Goal: Task Accomplishment & Management: Use online tool/utility

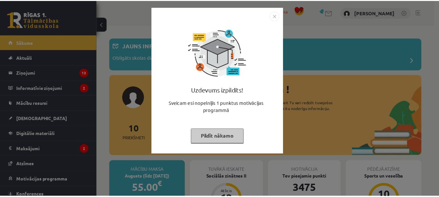
scroll to position [20, 0]
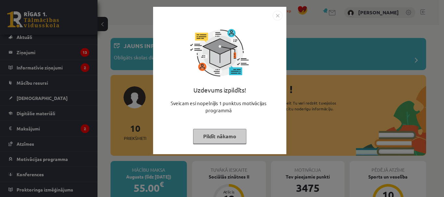
click at [221, 139] on button "Pildīt nākamo" at bounding box center [219, 136] width 53 height 15
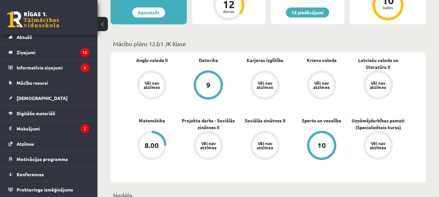
scroll to position [228, 0]
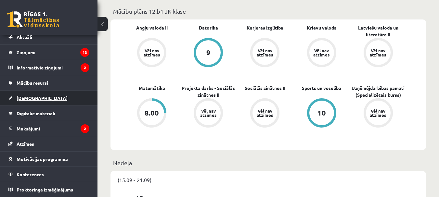
click at [30, 99] on span "[DEMOGRAPHIC_DATA]" at bounding box center [42, 98] width 51 height 6
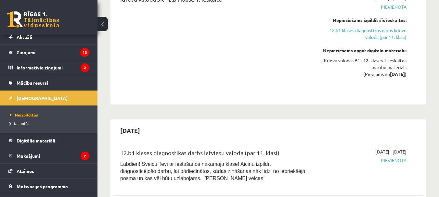
scroll to position [520, 0]
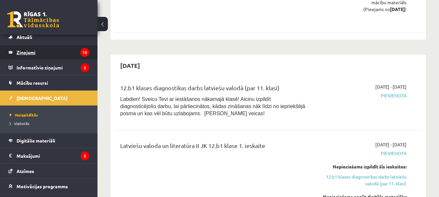
click at [29, 53] on legend "Ziņojumi 13" at bounding box center [53, 52] width 73 height 15
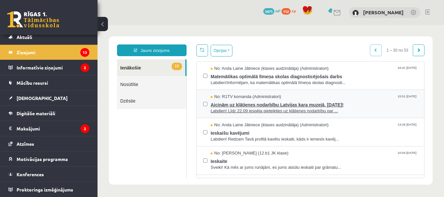
click at [263, 104] on span "Aicinām uz klātienes nodarbību Latvijas kara muzejā, 26. septembrī!" at bounding box center [314, 104] width 207 height 8
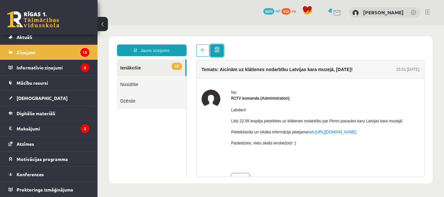
click at [214, 51] on link at bounding box center [216, 51] width 13 height 12
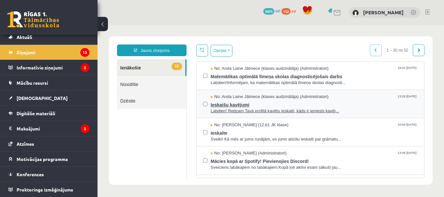
click at [249, 103] on span "Ieskaišu kavējumi" at bounding box center [314, 104] width 207 height 8
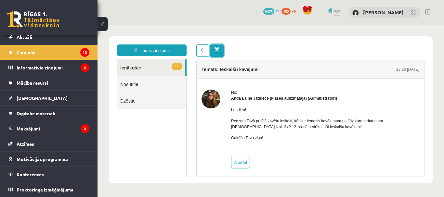
click at [220, 50] on link at bounding box center [216, 51] width 13 height 12
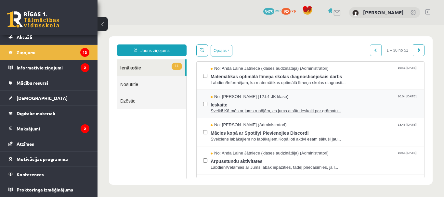
click at [241, 103] on span "Ieskaite" at bounding box center [314, 104] width 207 height 8
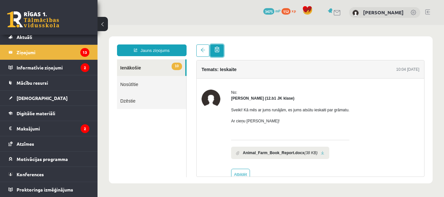
click at [219, 50] on span at bounding box center [217, 50] width 5 height 6
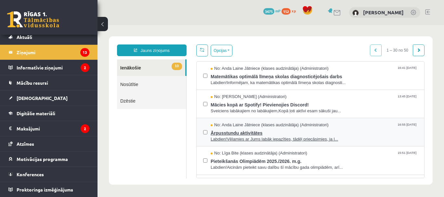
click at [243, 133] on span "Ārpusstundu aktivitātes" at bounding box center [314, 132] width 207 height 8
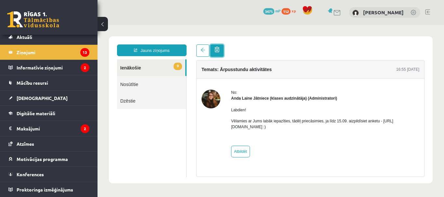
click at [219, 50] on span at bounding box center [217, 50] width 5 height 6
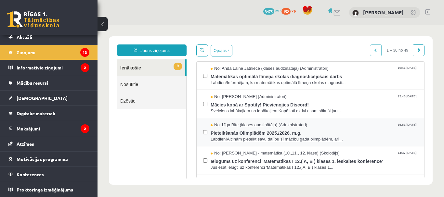
click at [256, 131] on span "Pieteikšanās Olimpiādēm 2025./2026. m.g." at bounding box center [314, 132] width 207 height 8
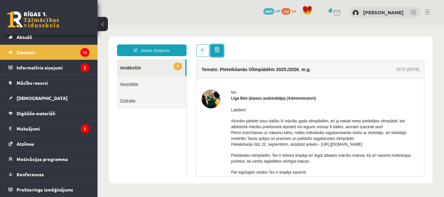
click at [218, 52] on span at bounding box center [217, 50] width 5 height 6
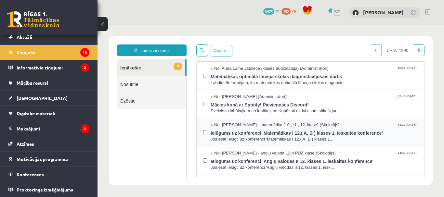
click at [247, 132] on span "Ielūgums uz konferenci 'Matemātikas I 12.( A, B ) klases 1. ieskaites konferenc…" at bounding box center [314, 132] width 207 height 8
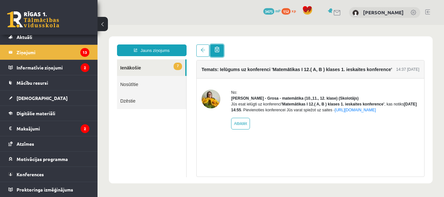
click at [217, 49] on span at bounding box center [217, 50] width 5 height 6
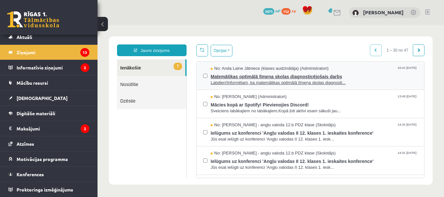
click at [257, 76] on span "Matemātikas optimālā līmeņa skolas diagnosticējošais darbs" at bounding box center [314, 76] width 207 height 8
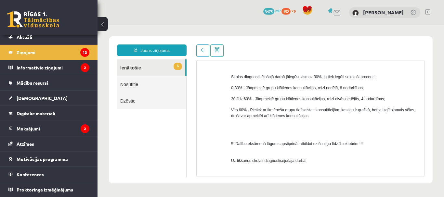
scroll to position [423, 0]
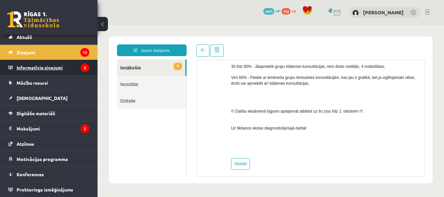
click at [48, 67] on legend "Informatīvie ziņojumi 2" at bounding box center [53, 67] width 73 height 15
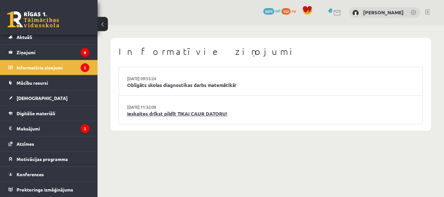
click at [179, 114] on link "Ieskaites drīkst pildīt TIKAI CAUR DATORU!" at bounding box center [270, 113] width 287 height 7
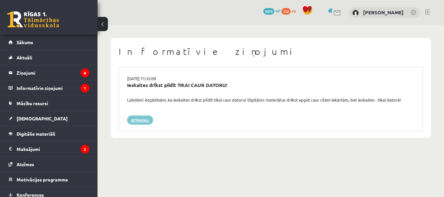
click at [138, 121] on link "Atpakaļ" at bounding box center [140, 120] width 26 height 9
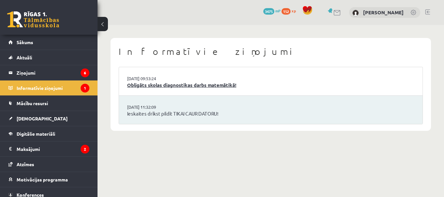
click at [173, 83] on link "Obligāts skolas diagnostikas darbs matemātikā!" at bounding box center [270, 85] width 287 height 7
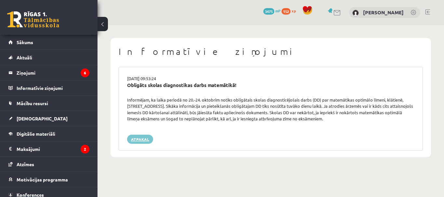
click at [135, 140] on link "Atpakaļ" at bounding box center [140, 139] width 26 height 9
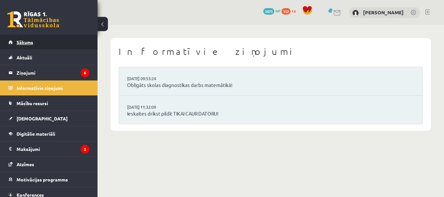
click at [27, 44] on span "Sākums" at bounding box center [25, 42] width 17 height 6
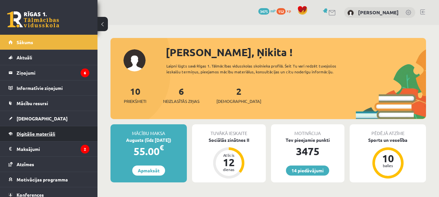
scroll to position [20, 0]
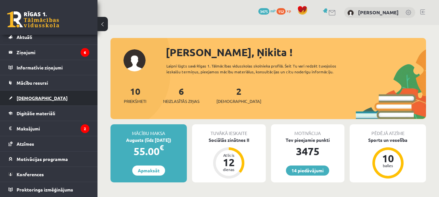
click at [25, 98] on span "[DEMOGRAPHIC_DATA]" at bounding box center [42, 98] width 51 height 6
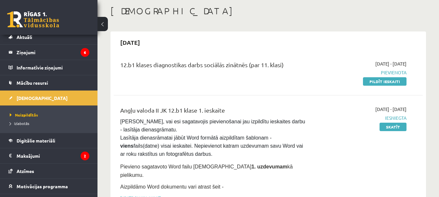
scroll to position [65, 0]
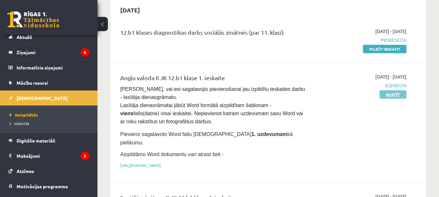
click at [395, 93] on link "Skatīt" at bounding box center [393, 94] width 27 height 8
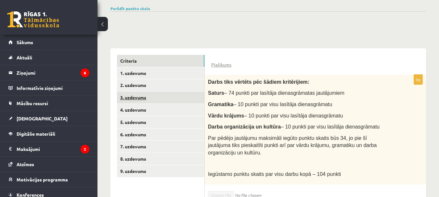
scroll to position [143, 0]
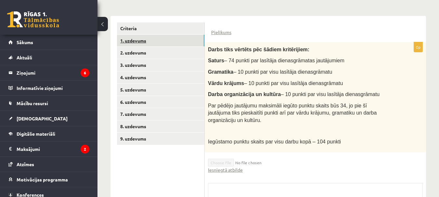
click at [140, 38] on link "1. uzdevums" at bounding box center [160, 41] width 87 height 12
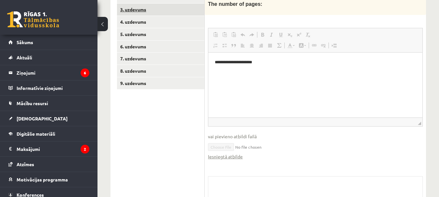
scroll to position [166, 0]
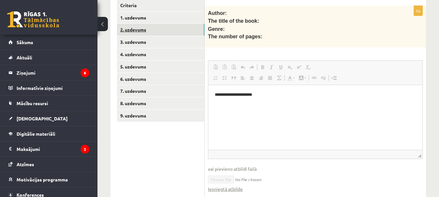
click at [142, 30] on link "2. uzdevums" at bounding box center [160, 30] width 87 height 12
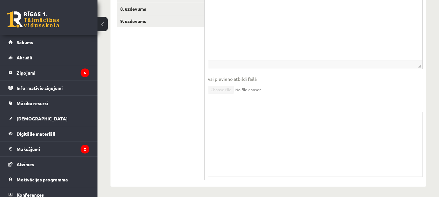
scroll to position [130, 0]
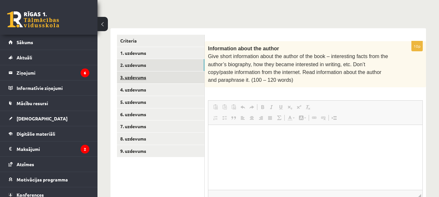
click at [132, 75] on link "3. uzdevums" at bounding box center [160, 78] width 87 height 12
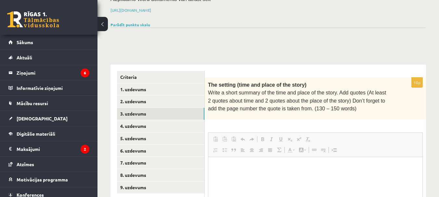
scroll to position [159, 0]
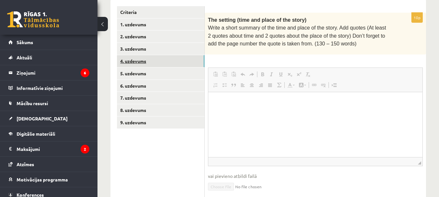
click at [125, 60] on link "4. uzdevums" at bounding box center [160, 61] width 87 height 12
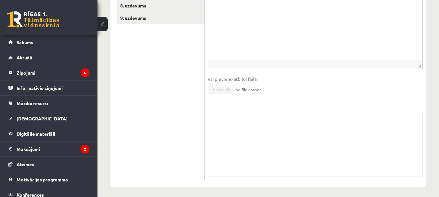
scroll to position [166, 0]
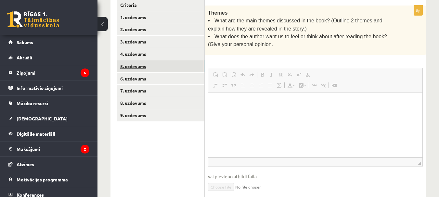
click at [137, 65] on link "5. uzdevums" at bounding box center [160, 66] width 87 height 12
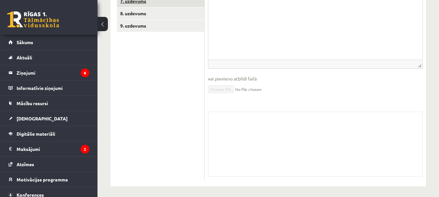
scroll to position [126, 0]
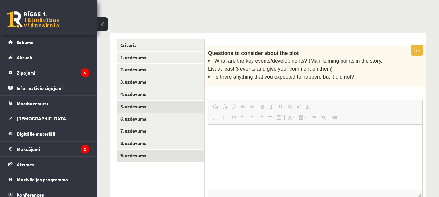
click at [131, 154] on link "9. uzdevums" at bounding box center [160, 156] width 87 height 12
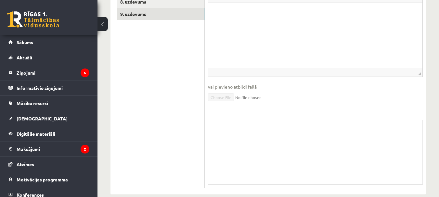
scroll to position [40, 0]
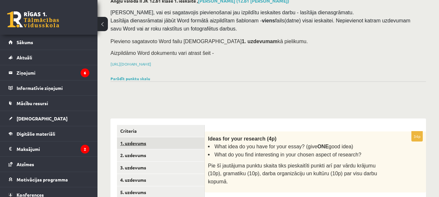
click at [140, 141] on link "1. uzdevums" at bounding box center [160, 144] width 87 height 12
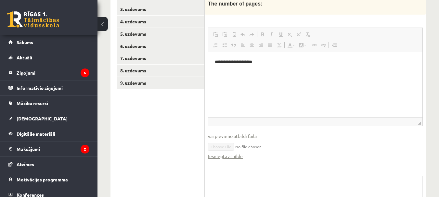
scroll to position [263, 0]
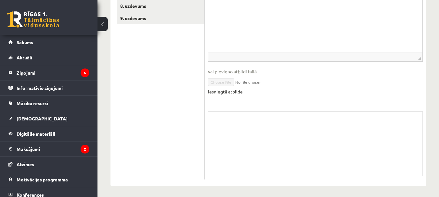
click at [226, 88] on link "Iesniegtā atbilde" at bounding box center [225, 91] width 35 height 7
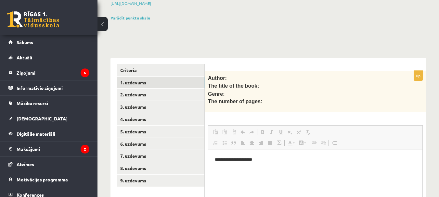
scroll to position [68, 0]
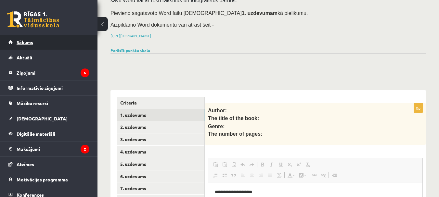
click at [28, 41] on span "Sākums" at bounding box center [25, 42] width 17 height 6
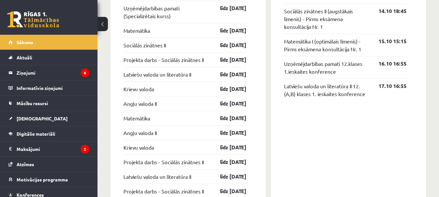
scroll to position [715, 0]
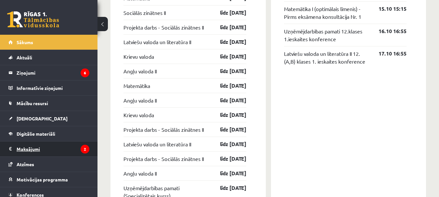
click at [40, 149] on legend "Maksājumi 2" at bounding box center [53, 149] width 73 height 15
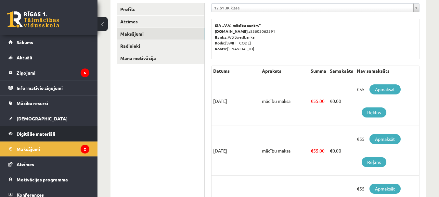
scroll to position [20, 0]
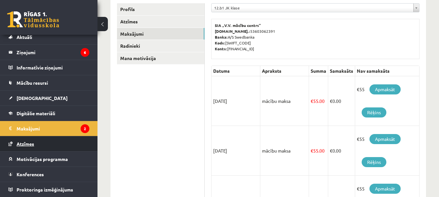
click at [27, 144] on span "Atzīmes" at bounding box center [26, 144] width 18 height 6
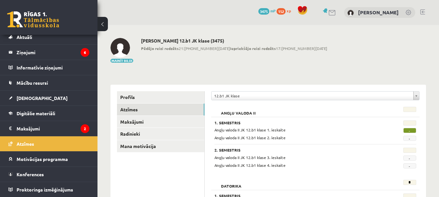
click at [423, 11] on link at bounding box center [422, 11] width 5 height 5
